Goal: Transaction & Acquisition: Obtain resource

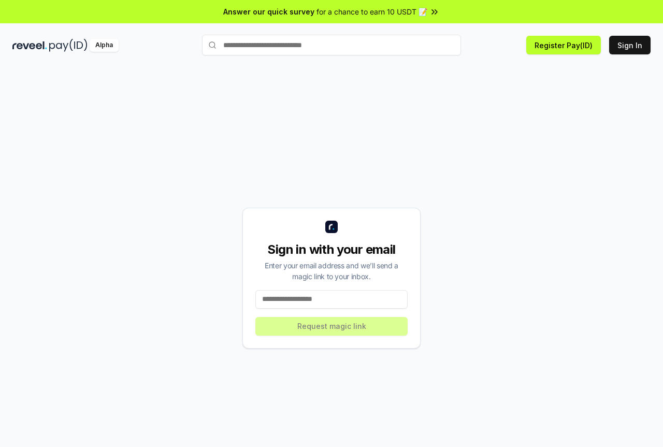
click at [367, 303] on input at bounding box center [331, 299] width 152 height 19
click at [367, 302] on input at bounding box center [331, 299] width 152 height 19
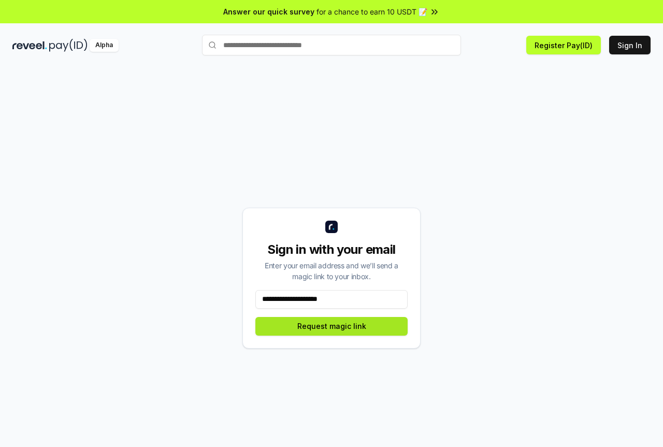
type input "**********"
click at [375, 321] on button "Request magic link" at bounding box center [331, 326] width 152 height 19
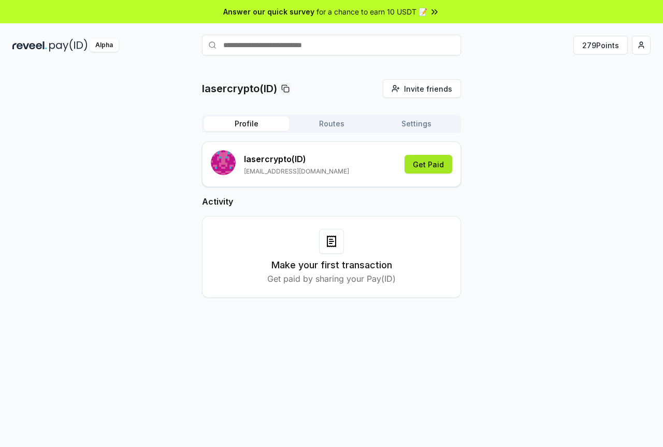
click at [421, 161] on button "Get Paid" at bounding box center [429, 164] width 48 height 19
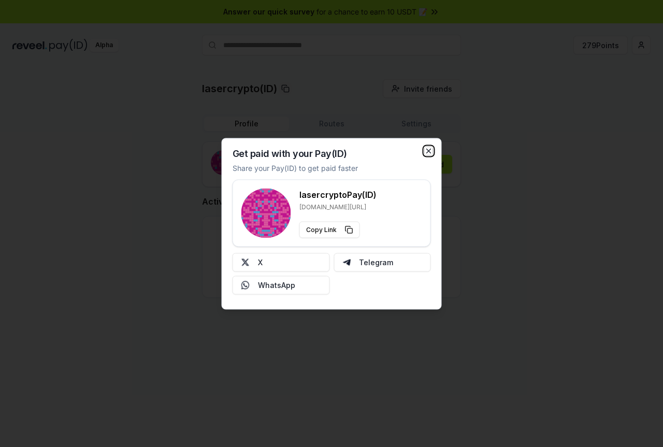
click at [432, 150] on icon "button" at bounding box center [429, 151] width 8 height 8
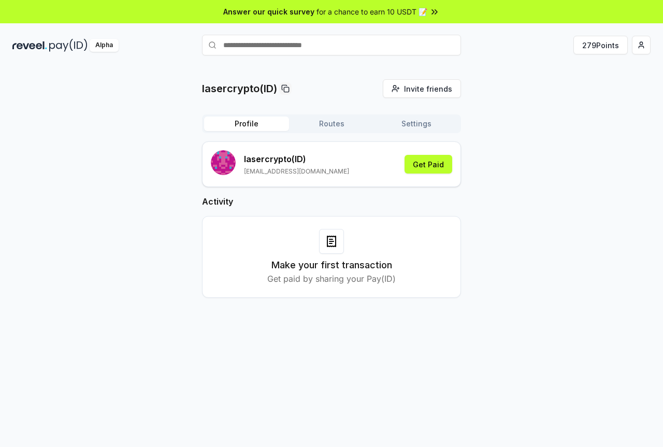
click at [313, 123] on button "Routes" at bounding box center [331, 124] width 85 height 15
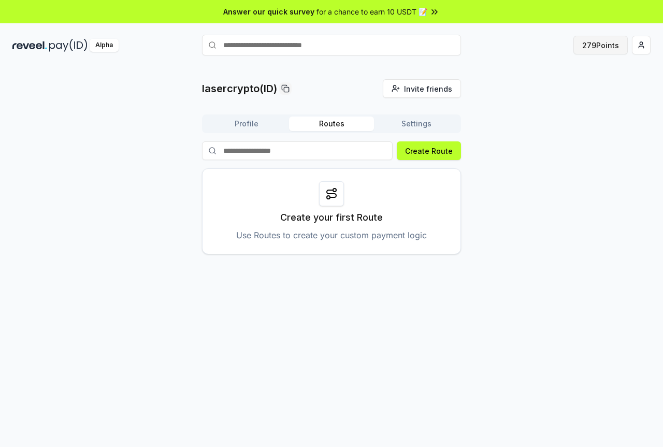
click at [612, 50] on button "279 Points" at bounding box center [601, 45] width 54 height 19
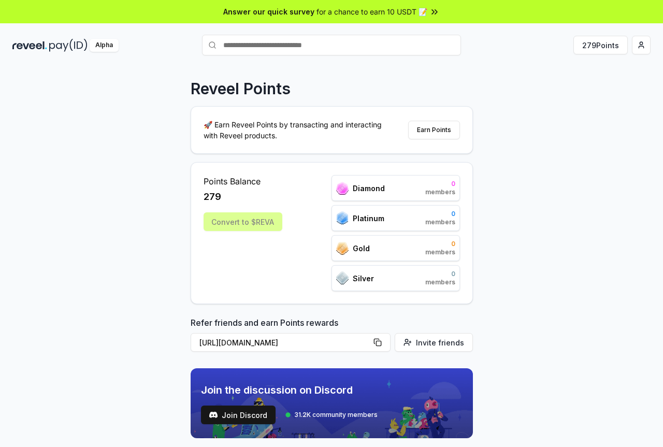
click at [592, 280] on div "Reveel Points 🚀 Earn Reveel Points by transacting and interacting with Reveel p…" at bounding box center [331, 268] width 663 height 418
click at [252, 220] on div "Convert to $REVA" at bounding box center [243, 221] width 79 height 19
click at [418, 7] on span "for a chance to earn 10 USDT 📝" at bounding box center [372, 11] width 111 height 11
click at [638, 190] on div "Reveel Points 🚀 Earn Reveel Points by transacting and interacting with Reveel p…" at bounding box center [331, 268] width 663 height 418
click at [434, 124] on button "Earn Points" at bounding box center [434, 130] width 52 height 19
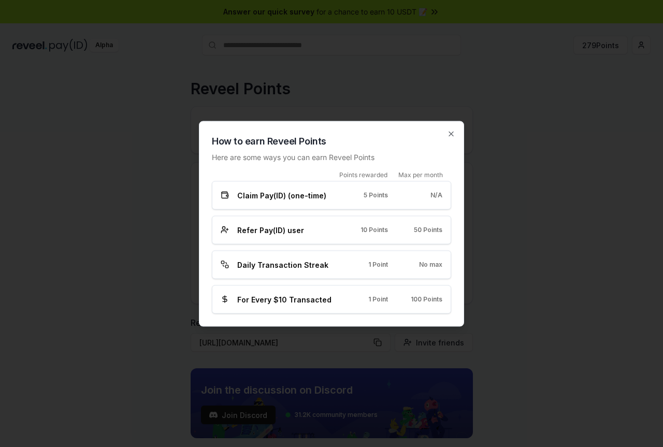
click at [379, 235] on div "Refer Pay(ID) user 10 Points 50 Points" at bounding box center [332, 229] width 222 height 11
click at [325, 260] on div "Daily Transaction Streak" at bounding box center [277, 264] width 113 height 11
click at [326, 263] on div "Daily Transaction Streak" at bounding box center [277, 264] width 113 height 11
